Goal: Task Accomplishment & Management: Use online tool/utility

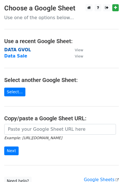
click at [17, 49] on strong "DATA GVOL" at bounding box center [17, 49] width 27 height 5
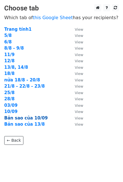
click at [15, 118] on strong "Bản sao của 10/09" at bounding box center [25, 118] width 43 height 5
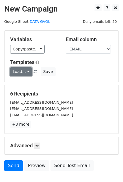
click at [24, 69] on link "Load..." at bounding box center [21, 71] width 22 height 9
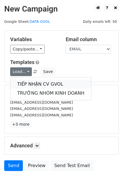
click at [31, 80] on link "TIẾP NHẬN CV GVOL" at bounding box center [50, 84] width 81 height 9
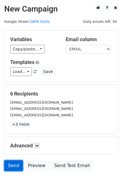
click at [13, 162] on link "Send" at bounding box center [13, 166] width 19 height 11
